Goal: Task Accomplishment & Management: Complete application form

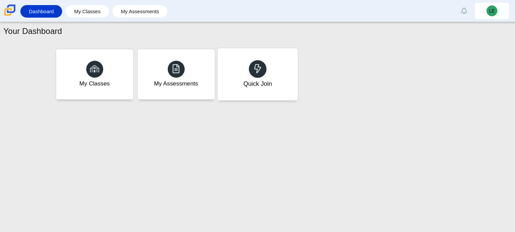
click at [287, 88] on div "Quick Join" at bounding box center [257, 74] width 80 height 52
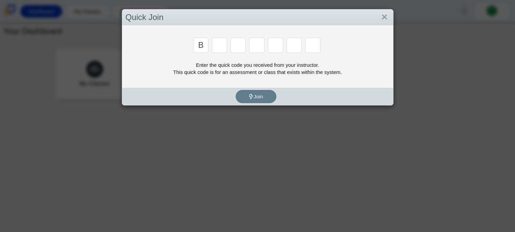
type input "B"
type input "M"
type input "3"
type input "5"
type input "3"
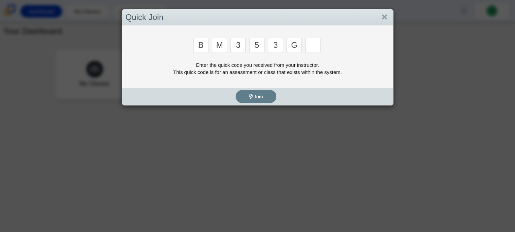
type input "G"
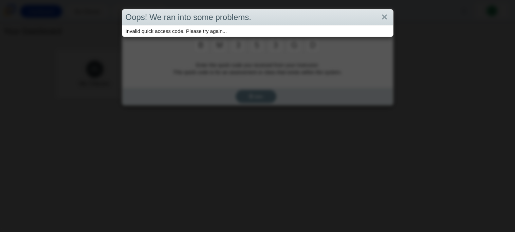
type input "D"
click at [389, 18] on link "Close" at bounding box center [384, 18] width 11 height 12
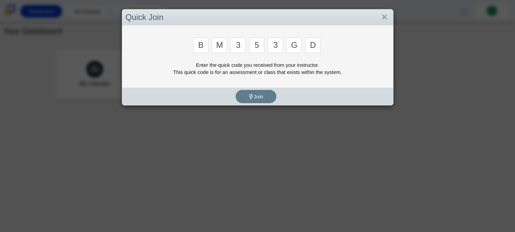
click at [316, 43] on input "D" at bounding box center [312, 45] width 15 height 15
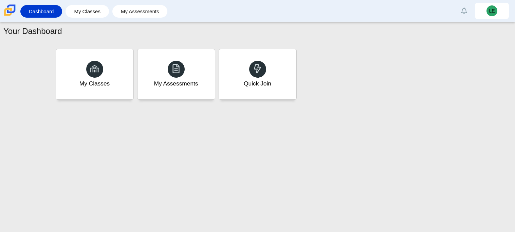
type input "B"
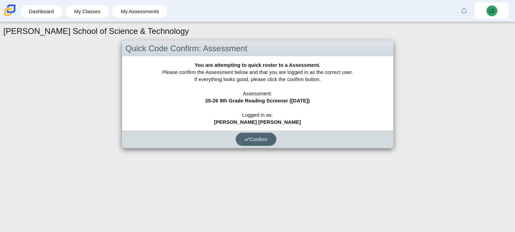
click at [262, 139] on span "Confirm" at bounding box center [256, 140] width 23 height 6
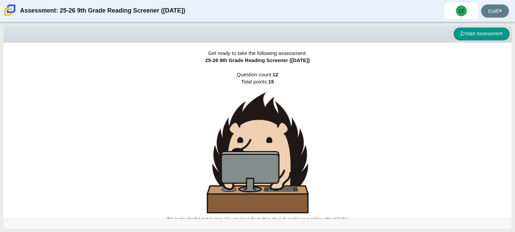
click at [358, 186] on div "Get ready to take the following assessment: 25-26 9th Grade Reading Screener ([…" at bounding box center [257, 131] width 508 height 176
click at [477, 30] on button "Start Assessment" at bounding box center [482, 34] width 56 height 13
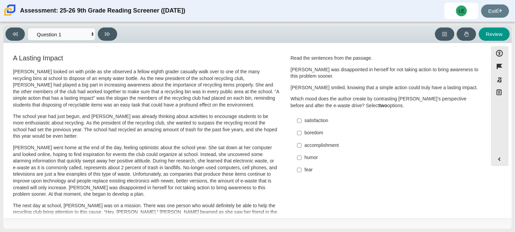
click at [444, 104] on p "Which mood does the author create by contrasting [PERSON_NAME]’s perspective be…" at bounding box center [385, 102] width 189 height 13
click at [91, 34] on select "Questions Question 1 Question 2 Question 3 Question 4 Question 5 Question 6 Que…" at bounding box center [62, 34] width 68 height 13
click at [110, 35] on button at bounding box center [107, 34] width 19 height 13
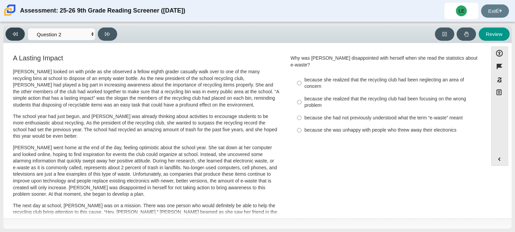
click at [17, 35] on icon at bounding box center [15, 34] width 5 height 4
select select "ccc5b315-3c7c-471c-bf90-f22c8299c798"
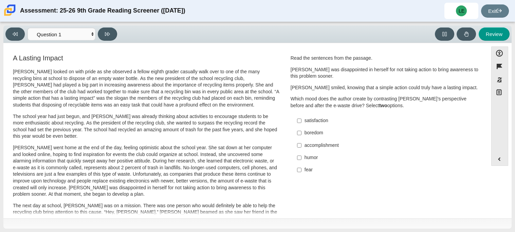
click at [328, 145] on div "accomplishment" at bounding box center [391, 145] width 172 height 7
click at [302, 145] on input "accomplishment accomplishment" at bounding box center [299, 145] width 4 height 12
checkbox input "true"
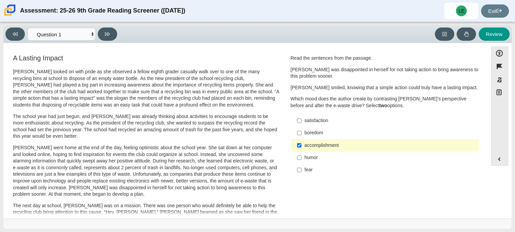
click at [307, 121] on div "satisfaction" at bounding box center [391, 121] width 172 height 7
click at [302, 121] on input "satisfaction satisfaction" at bounding box center [299, 121] width 4 height 12
checkbox input "true"
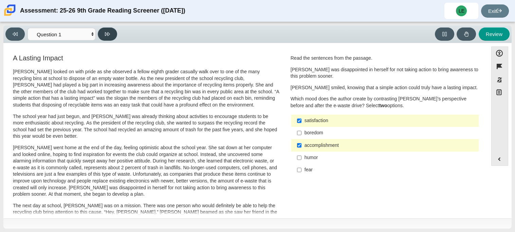
click at [105, 34] on icon at bounding box center [107, 34] width 5 height 5
select select "0ff64528-ffd7-428d-b192-babfaadd44e8"
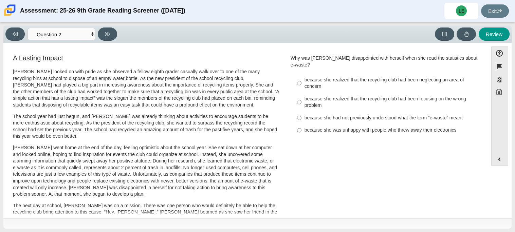
click at [332, 115] on div "because she had not previously understood what the term “e-waste” meant" at bounding box center [391, 118] width 172 height 7
click at [302, 112] on input "because she had not previously understood what the term “e-waste” meant because…" at bounding box center [299, 118] width 4 height 12
radio input "true"
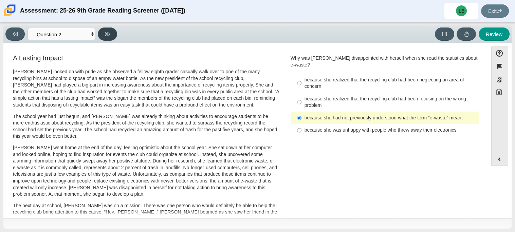
click at [106, 34] on icon at bounding box center [107, 34] width 5 height 5
select select "7ce3d843-6974-4858-901c-1ff39630e843"
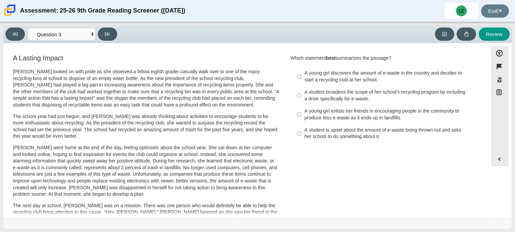
click at [350, 76] on div "A young girl discovers the amount of e-waste in the country and decides to star…" at bounding box center [391, 76] width 172 height 13
click at [302, 76] on input "A young girl discovers the amount of e-waste in the country and decides to star…" at bounding box center [299, 76] width 4 height 19
radio input "true"
click at [350, 76] on div "A young girl discovers the amount of e-waste in the country and decides to star…" at bounding box center [391, 76] width 172 height 13
click at [302, 76] on input "A young girl discovers the amount of e-waste in the country and decides to star…" at bounding box center [299, 76] width 4 height 19
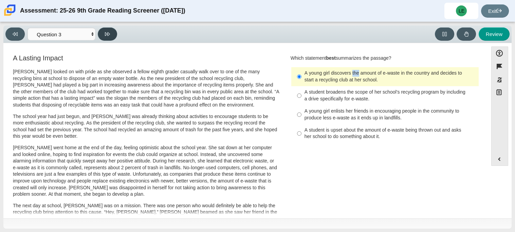
click at [105, 34] on icon at bounding box center [107, 34] width 5 height 5
select select "ca9ea0f1-49c5-4bd1-83b0-472c18652b42"
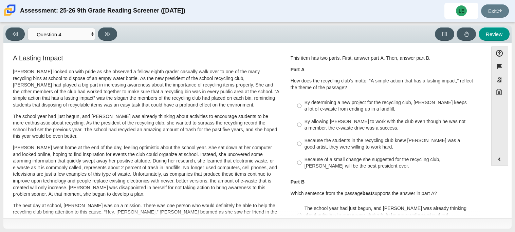
click at [412, 142] on div "Because the students in the recycling club knew [PERSON_NAME] was a good artist…" at bounding box center [391, 144] width 172 height 13
click at [302, 142] on input "Because the students in the recycling club knew [PERSON_NAME] was a good artist…" at bounding box center [299, 144] width 4 height 19
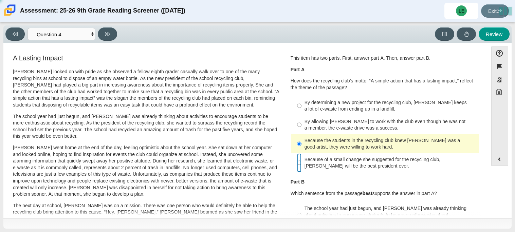
radio input "false"
radio input "true"
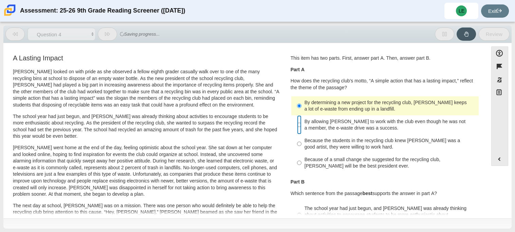
radio input "false"
radio input "true"
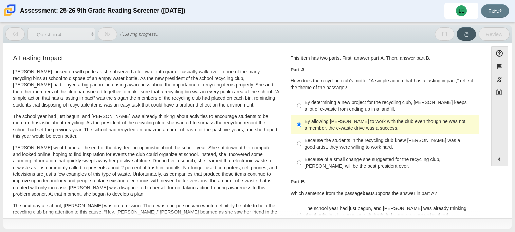
click at [416, 182] on p "Part B" at bounding box center [385, 182] width 189 height 7
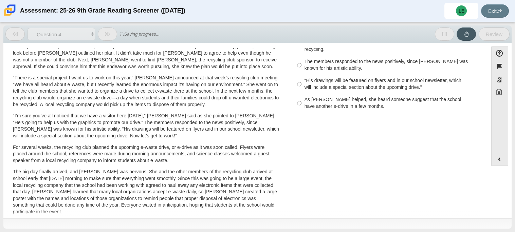
scroll to position [176, 0]
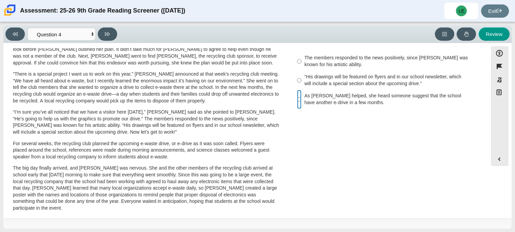
click at [297, 94] on input "As [PERSON_NAME] helped, she heard someone suggest that the school have another…" at bounding box center [299, 99] width 4 height 19
radio input "true"
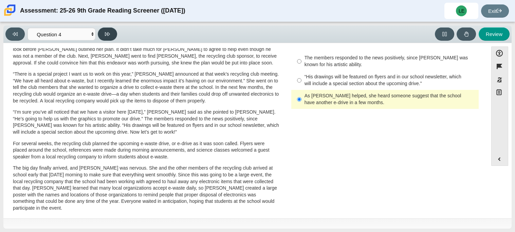
click at [104, 40] on button at bounding box center [107, 34] width 19 height 13
select select "e41f1a79-e29f-4095-8030-a53364015bed"
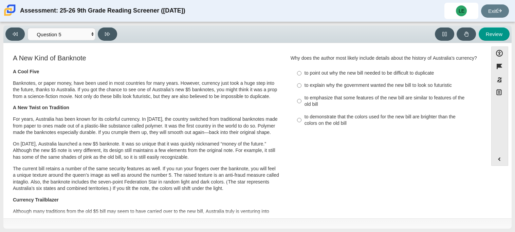
click at [333, 93] on label "to emphasize that some features of the new bill are similar to features of the …" at bounding box center [385, 101] width 186 height 19
click at [302, 93] on input "to emphasize that some features of the new bill are similar to features of the …" at bounding box center [299, 101] width 4 height 19
radio input "true"
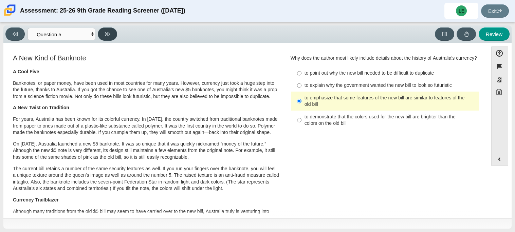
click at [105, 36] on icon at bounding box center [107, 34] width 5 height 5
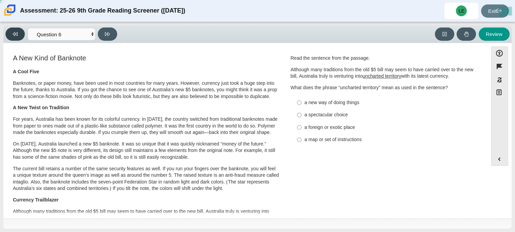
click at [19, 36] on button at bounding box center [14, 34] width 19 height 13
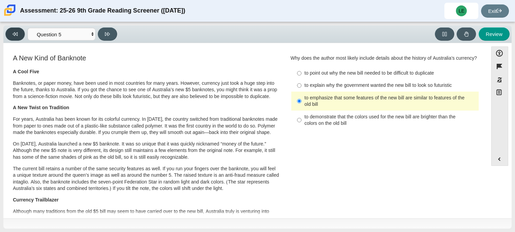
click at [19, 36] on button at bounding box center [14, 34] width 19 height 13
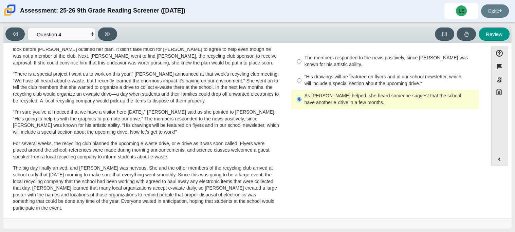
click at [114, 69] on div "[PERSON_NAME] looked on with pride as she observed a fellow eighth grader casua…" at bounding box center [146, 73] width 267 height 362
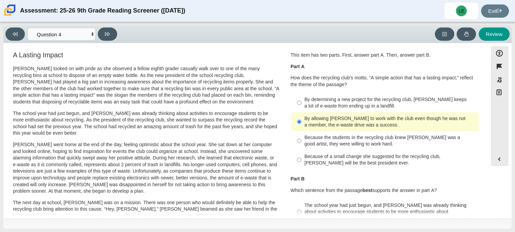
scroll to position [0, 0]
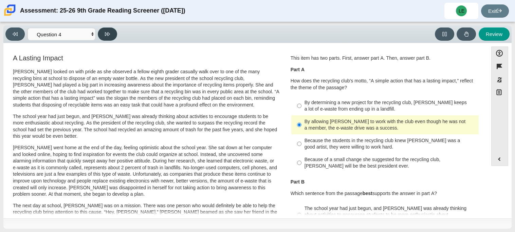
click at [112, 31] on button at bounding box center [107, 34] width 19 height 13
select select "e41f1a79-e29f-4095-8030-a53364015bed"
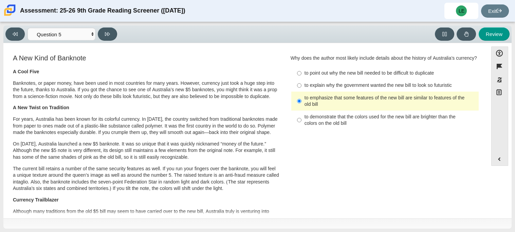
click at [388, 74] on div "to point out why the new bill needed to be difficult to duplicate" at bounding box center [391, 73] width 172 height 7
click at [302, 74] on input "to point out why the new bill needed to be difficult to duplicate to point out …" at bounding box center [299, 73] width 4 height 12
radio input "true"
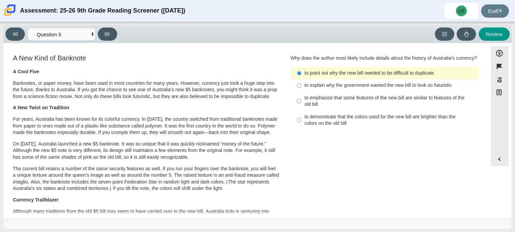
click at [366, 90] on label "to explain why the government wanted the new bill to look so futuristic to expl…" at bounding box center [385, 85] width 186 height 12
click at [302, 90] on input "to explain why the government wanted the new bill to look so futuristic to expl…" at bounding box center [299, 85] width 4 height 12
radio input "true"
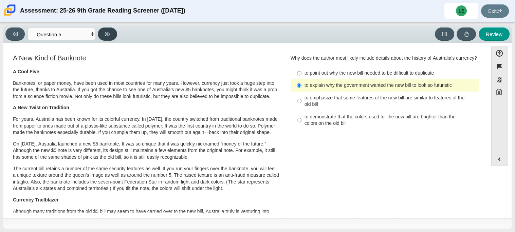
click at [112, 30] on button at bounding box center [107, 34] width 19 height 13
select select "69146e31-7b3d-4a3e-9ce6-f30c24342ae0"
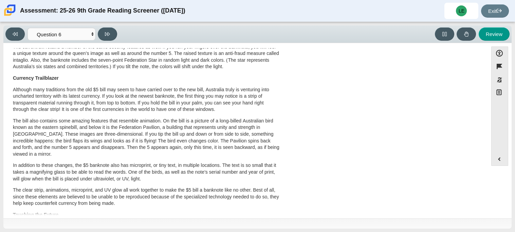
scroll to position [136, 0]
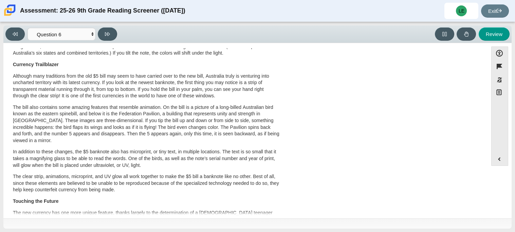
click at [101, 83] on p "Although many traditions from the old $5 bill may seem to have carried over to …" at bounding box center [146, 86] width 267 height 26
click at [91, 81] on p "Although many traditions from the old $5 bill may seem to have carried over to …" at bounding box center [146, 86] width 267 height 26
click at [101, 83] on p "Although many traditions from the old $5 bill may seem to have carried over to …" at bounding box center [146, 86] width 267 height 26
click at [360, 128] on div "A New Kind of Banknote A Cool Five Banknotes, or paper money, have been used in…" at bounding box center [246, 113] width 478 height 391
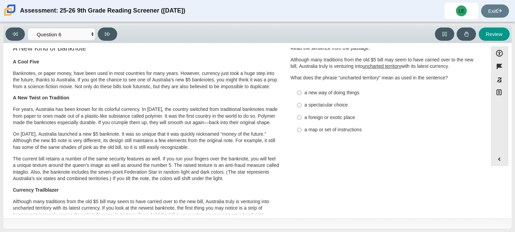
scroll to position [0, 0]
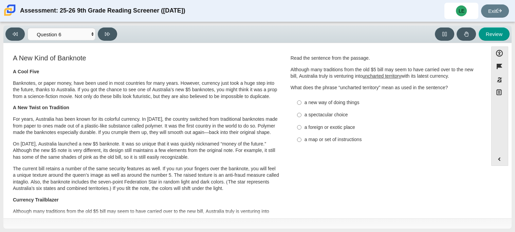
click at [305, 102] on div "a new way of doing things" at bounding box center [391, 103] width 172 height 7
click at [302, 102] on input "a new way of doing things a new way of doing things" at bounding box center [299, 102] width 4 height 12
radio input "true"
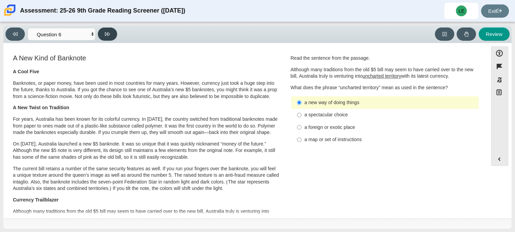
click at [105, 39] on button at bounding box center [107, 34] width 19 height 13
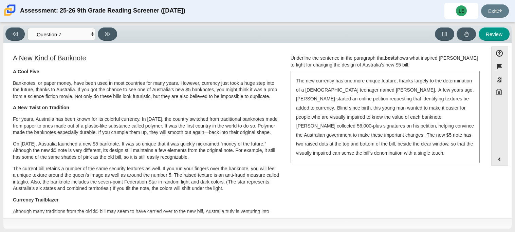
click at [192, 166] on p "The current bill retains a number of the same security features as well. If you…" at bounding box center [146, 179] width 267 height 26
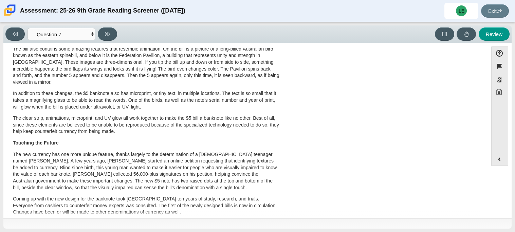
scroll to position [233, 0]
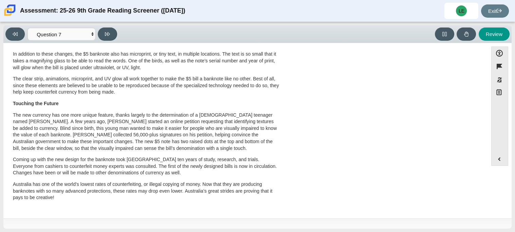
click at [381, 166] on div "A New Kind of Banknote A Cool Five Banknotes, or paper money, have been used in…" at bounding box center [246, 15] width 478 height 391
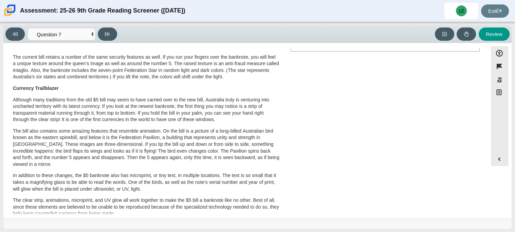
scroll to position [70, 0]
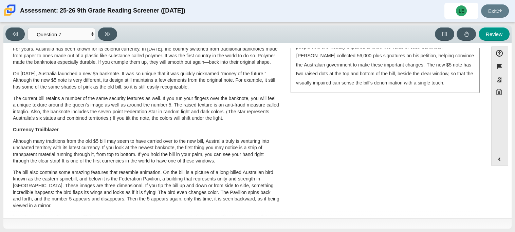
click at [452, 149] on div "A New Kind of Banknote A Cool Five Banknotes, or paper money, have been used in…" at bounding box center [246, 178] width 478 height 391
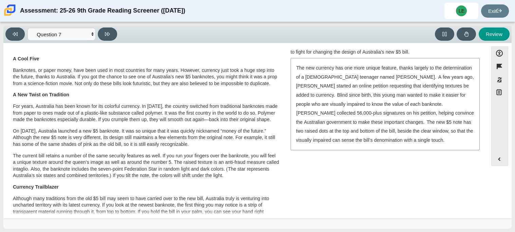
scroll to position [0, 0]
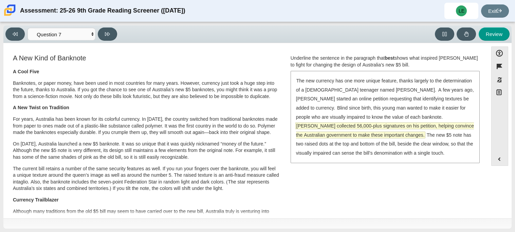
click at [387, 123] on span "[PERSON_NAME] collected 56,000-plus signatures on his petition, helping convinc…" at bounding box center [385, 130] width 178 height 15
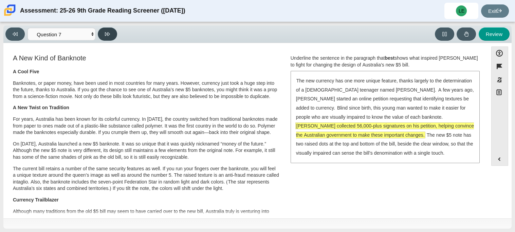
click at [102, 34] on button at bounding box center [107, 34] width 19 height 13
select select "ea8338c2-a6a3-418e-a305-2b963b54a290"
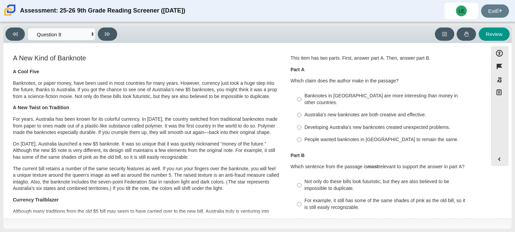
click at [375, 137] on label "People wanted banknotes in [GEOGRAPHIC_DATA] to remain the same. People wanted …" at bounding box center [385, 140] width 186 height 12
click at [302, 137] on input "People wanted banknotes in [GEOGRAPHIC_DATA] to remain the same. People wanted …" at bounding box center [299, 140] width 4 height 12
radio input "true"
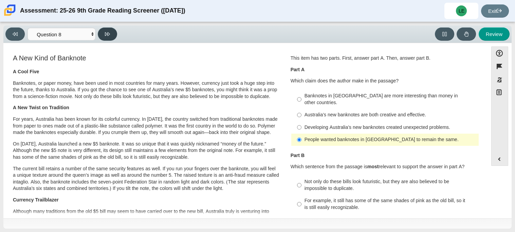
click at [111, 31] on button at bounding box center [107, 34] width 19 height 13
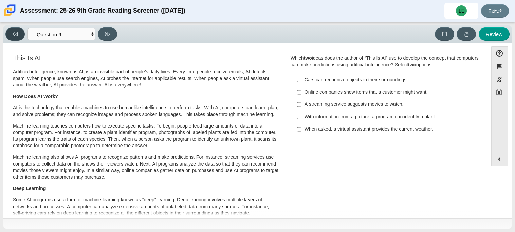
click at [16, 35] on icon at bounding box center [15, 34] width 5 height 5
select select "ea8338c2-a6a3-418e-a305-2b963b54a290"
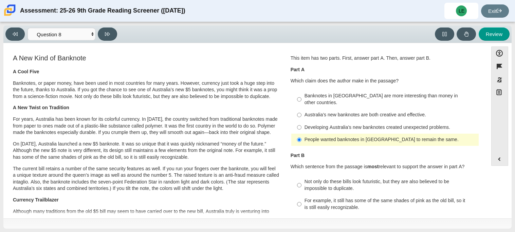
click at [383, 153] on p "Part B" at bounding box center [385, 156] width 189 height 7
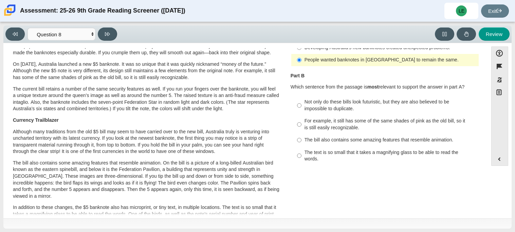
scroll to position [81, 0]
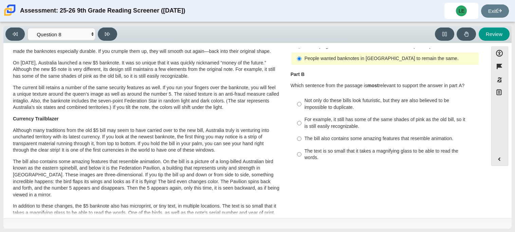
click at [348, 136] on div "The bill also contains some amazing features that resemble animation." at bounding box center [391, 139] width 172 height 7
click at [302, 135] on input "The bill also contains some amazing features that resemble animation. The bill …" at bounding box center [299, 139] width 4 height 12
radio input "true"
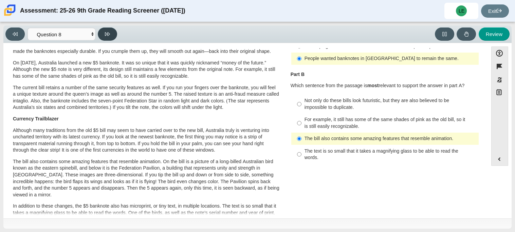
click at [111, 36] on button at bounding box center [107, 34] width 19 height 13
select select "89f058d6-b15c-4ef5-a4b3-fdaffb8868b6"
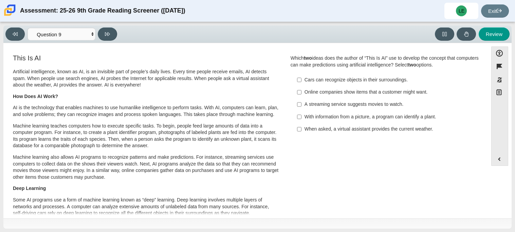
click at [355, 83] on div "Cars can recognize objects in their surroundings." at bounding box center [391, 80] width 172 height 7
click at [302, 83] on input "Cars can recognize objects in their surroundings. Cars can recognize objects in…" at bounding box center [299, 80] width 4 height 12
checkbox input "true"
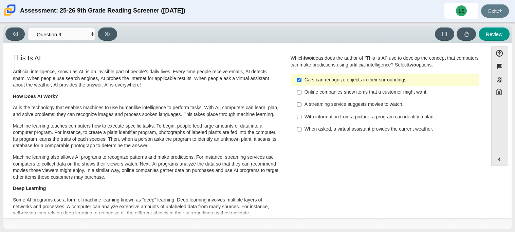
click at [356, 94] on div "Online companies show items that a customer might want." at bounding box center [391, 92] width 172 height 7
click at [302, 94] on input "Online companies show items that a customer might want. Online companies show i…" at bounding box center [299, 92] width 4 height 12
checkbox input "true"
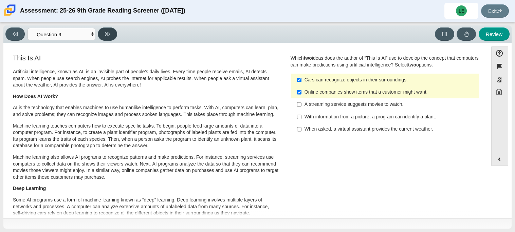
click at [114, 34] on button at bounding box center [107, 34] width 19 height 13
select select "cdf3c14e-a918-44d1-9b63-3db0fa81641e"
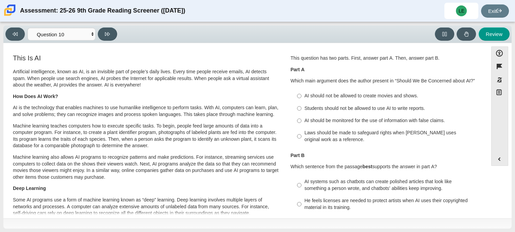
click at [413, 149] on div "Question 1 This question has two parts. First, answer part A. Then, answer part…" at bounding box center [385, 151] width 199 height 197
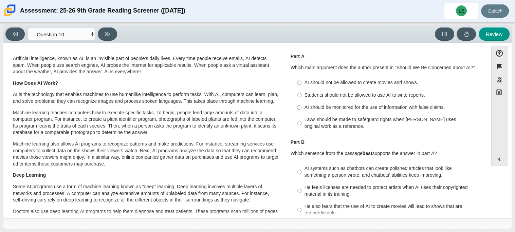
scroll to position [27, 0]
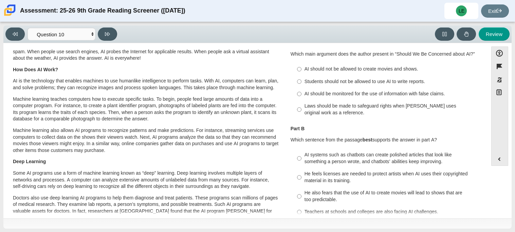
click at [416, 106] on div "Laws should be made to safeguard rights when [PERSON_NAME] uses original work a…" at bounding box center [391, 109] width 172 height 13
click at [302, 106] on input "Laws should be made to safeguard rights when [PERSON_NAME] uses original work a…" at bounding box center [299, 109] width 4 height 19
radio input "true"
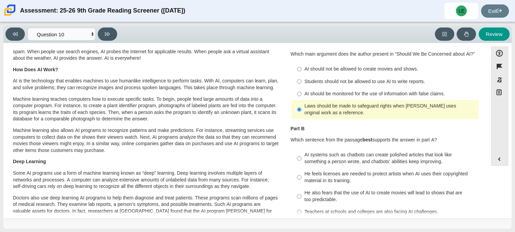
click at [474, 141] on p "Which sentence from the passage best supports the answer in part A?" at bounding box center [385, 140] width 189 height 7
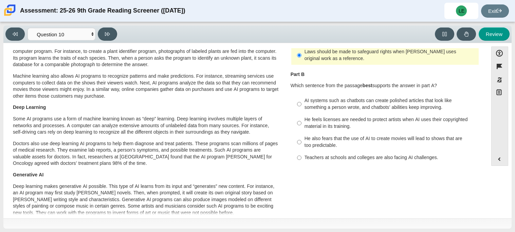
scroll to position [95, 0]
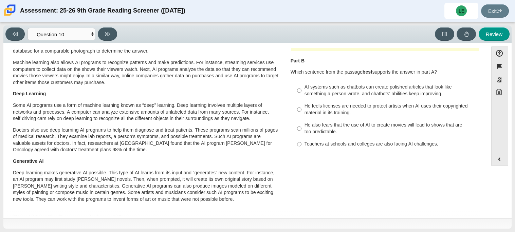
click at [428, 85] on div "AI systems such as chatbots can create polished articles that look like somethi…" at bounding box center [391, 90] width 172 height 13
click at [302, 85] on input "AI systems such as chatbots can create polished articles that look like somethi…" at bounding box center [299, 90] width 4 height 19
radio input "true"
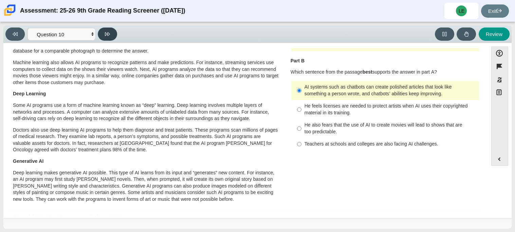
click at [114, 36] on button at bounding box center [107, 34] width 19 height 13
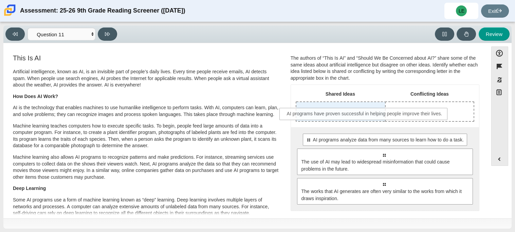
drag, startPoint x: 351, startPoint y: 141, endPoint x: 330, endPoint y: 112, distance: 34.8
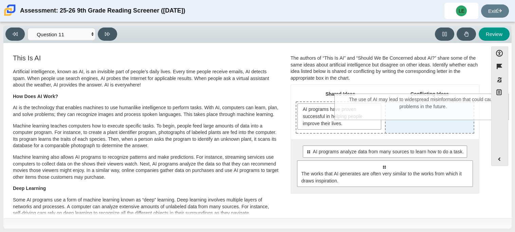
drag, startPoint x: 404, startPoint y: 182, endPoint x: 434, endPoint y: 129, distance: 60.8
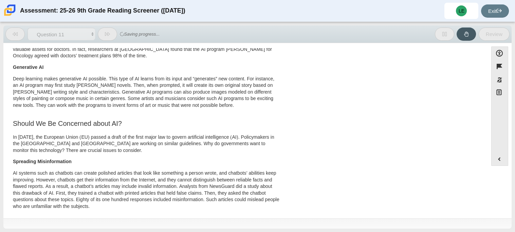
scroll to position [203, 0]
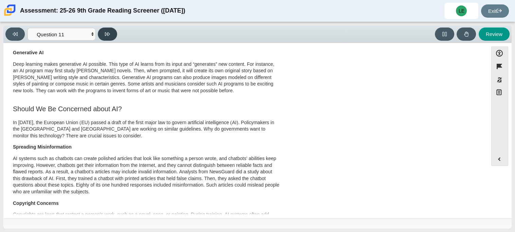
click at [111, 38] on button at bounding box center [107, 34] width 19 height 13
select select "c3effed4-44ce-4a19-bd96-1787f34e9b4c"
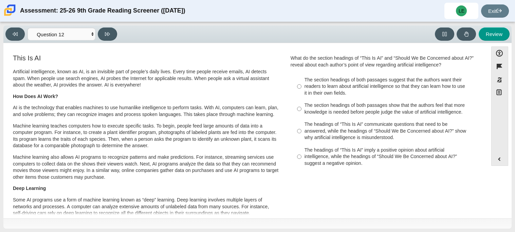
click at [321, 126] on div "The headings of “This Is AI” communicate questions that need to be answered, wh…" at bounding box center [391, 131] width 172 height 20
click at [302, 126] on input "The headings of “This Is AI” communicate questions that need to be answered, wh…" at bounding box center [299, 132] width 4 height 26
radio input "true"
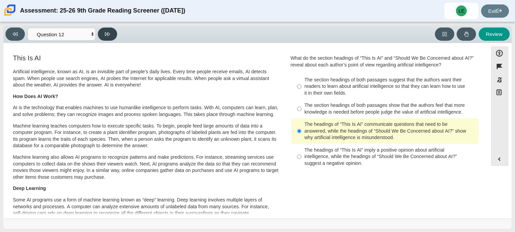
click at [101, 36] on button at bounding box center [107, 34] width 19 height 13
select select "review"
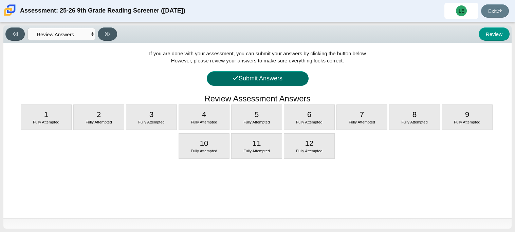
click at [295, 81] on button "Submit Answers" at bounding box center [258, 78] width 102 height 15
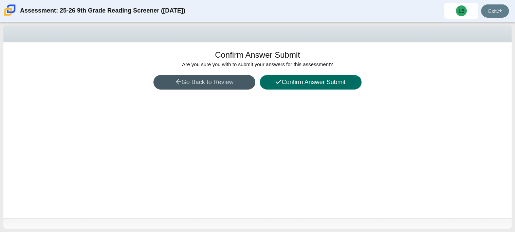
click at [295, 84] on button "Confirm Answer Submit" at bounding box center [311, 82] width 102 height 15
